Goal: Task Accomplishment & Management: Manage account settings

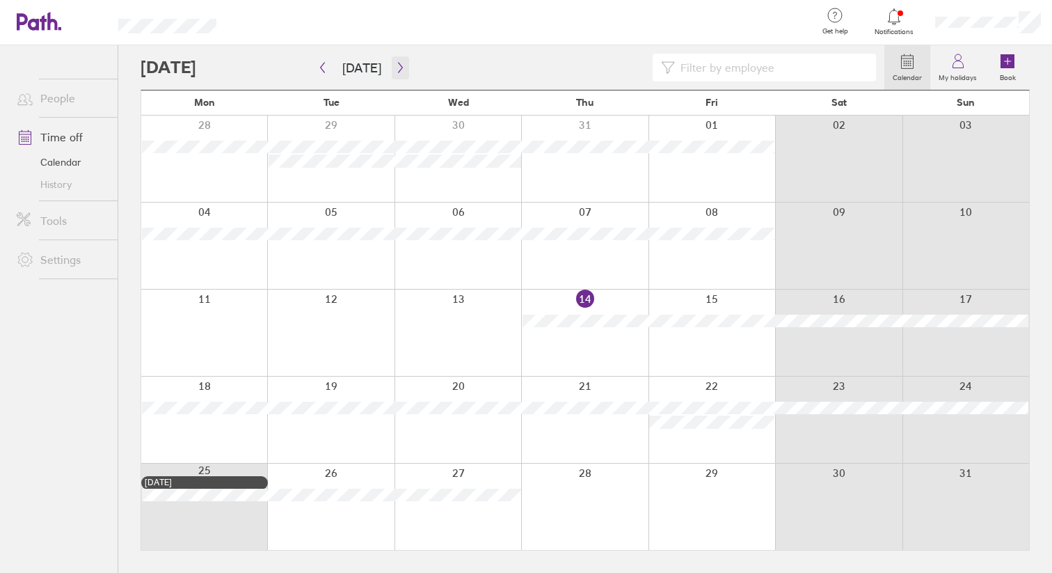
click at [392, 73] on button "button" at bounding box center [400, 67] width 17 height 23
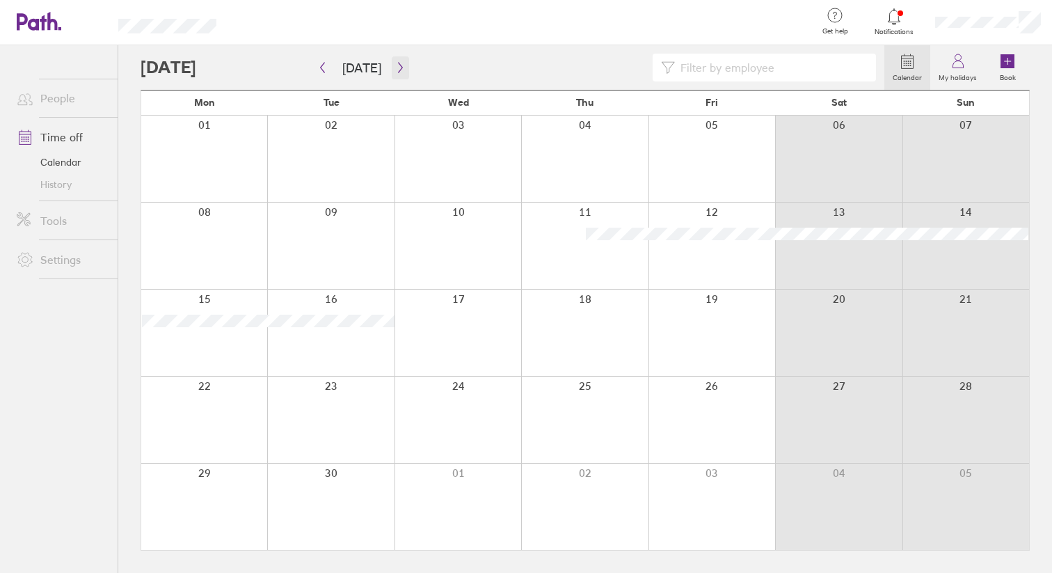
click at [392, 74] on button "button" at bounding box center [400, 67] width 17 height 23
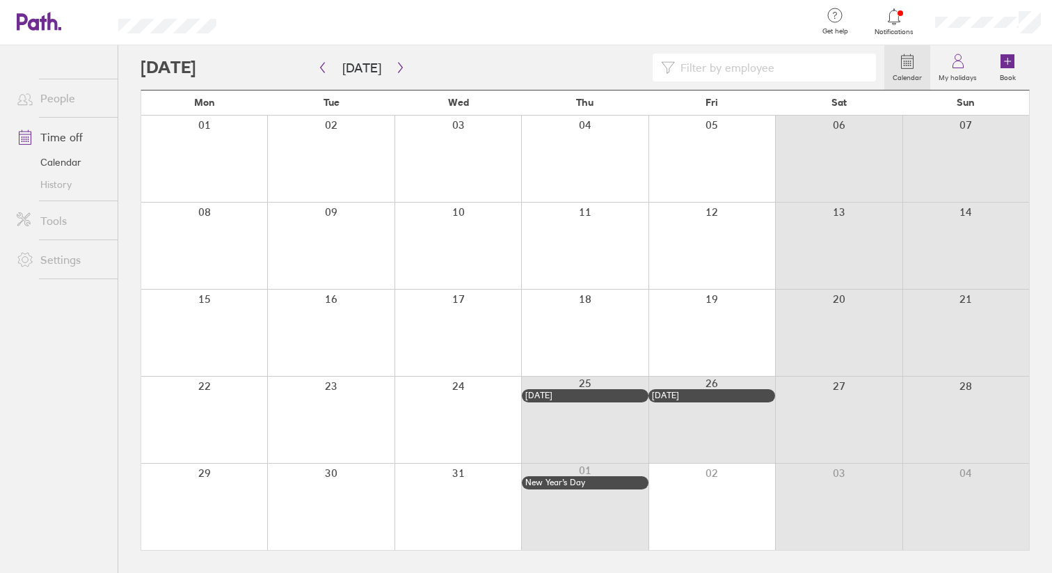
click at [896, 25] on div at bounding box center [894, 16] width 45 height 19
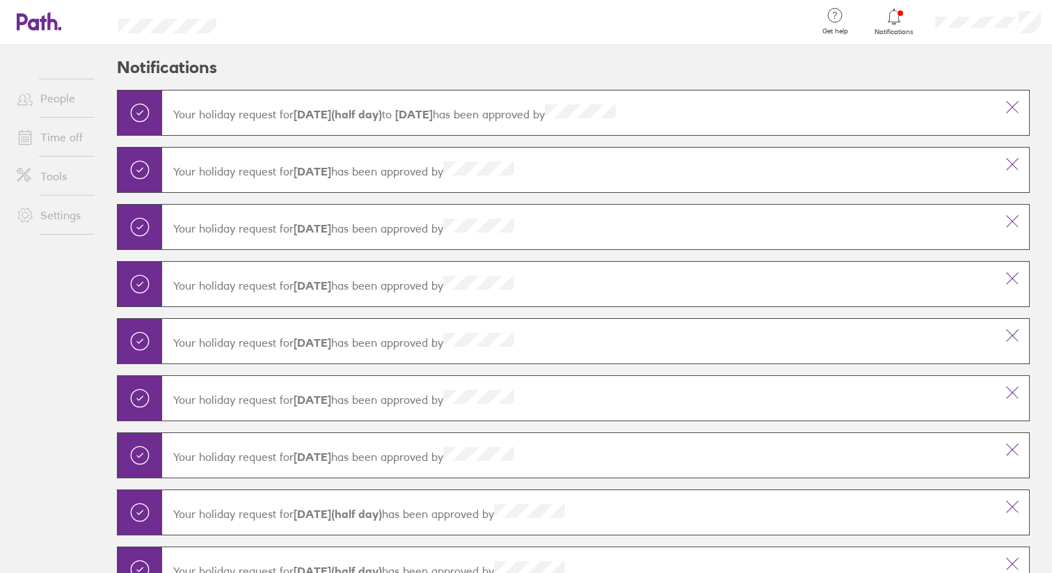
click at [896, 25] on div at bounding box center [894, 16] width 45 height 19
click at [55, 102] on link "People" at bounding box center [62, 98] width 112 height 28
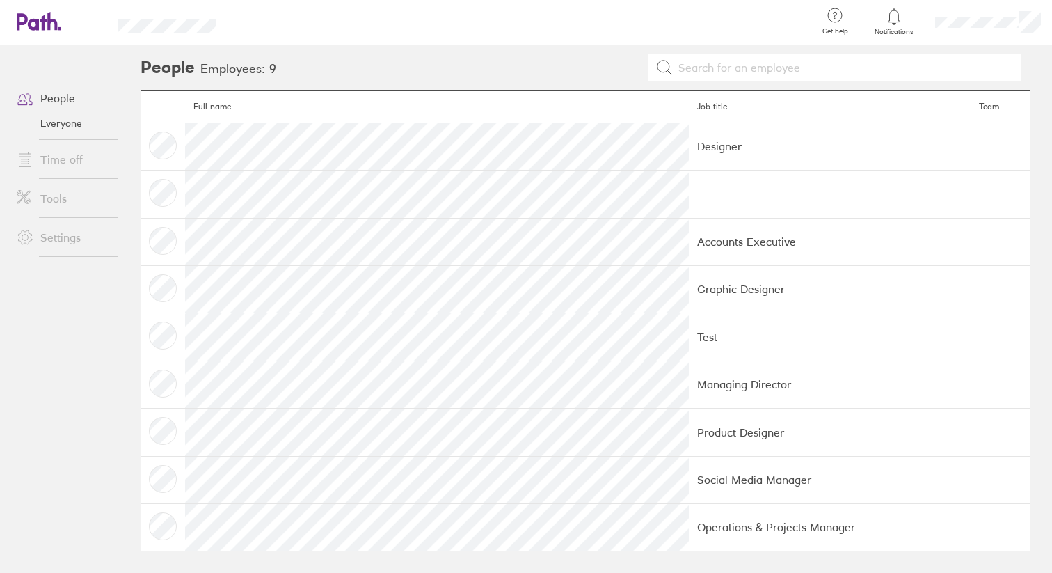
scroll to position [4, 0]
click at [84, 170] on link "Time off" at bounding box center [62, 159] width 112 height 28
